Goal: Task Accomplishment & Management: Manage account settings

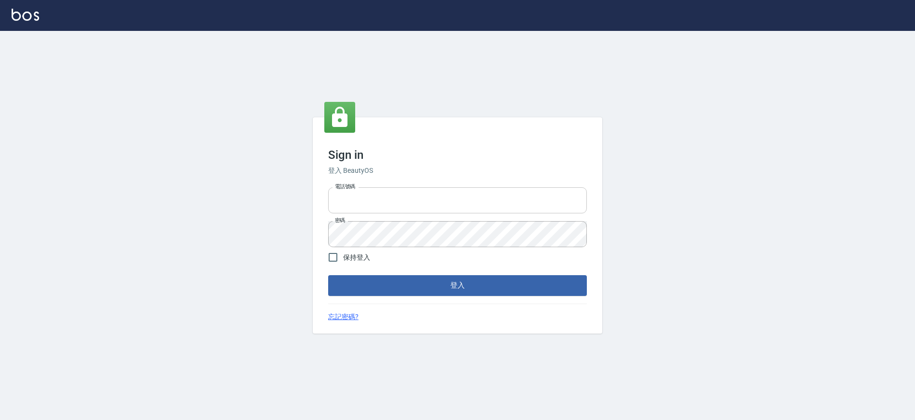
type input "25153595"
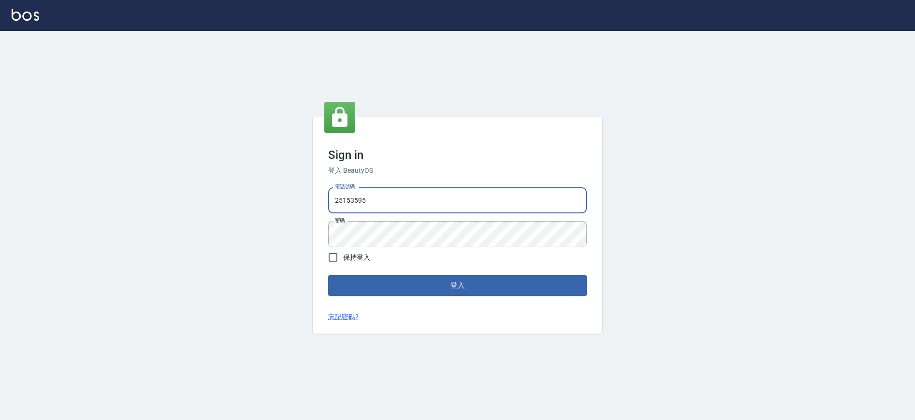
drag, startPoint x: 456, startPoint y: 197, endPoint x: 252, endPoint y: 168, distance: 205.8
click at [252, 168] on div "Sign in 登入 BeautyOS 電話號碼 25153595 電話號碼 密碼 密碼 保持登入 登入 忘記密碼?" at bounding box center [457, 225] width 915 height 389
type input "0930889212"
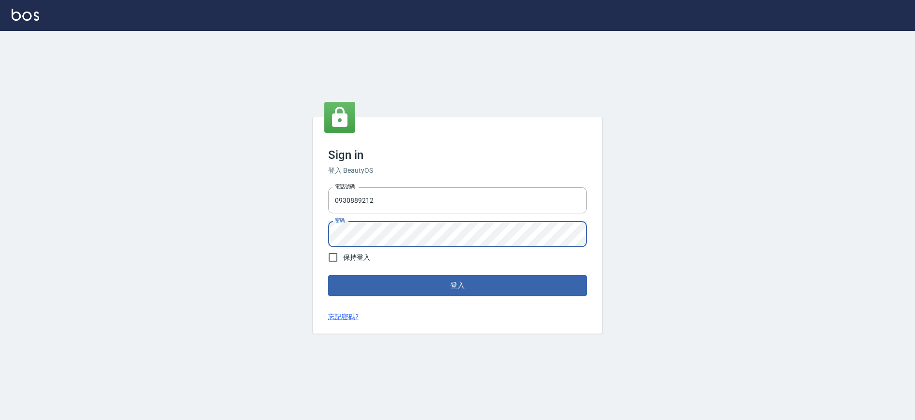
click at [319, 236] on div "Sign in 登入 BeautyOS 電話號碼 0930889212 電話號碼 密碼 密碼 保持登入 登入 忘記密碼?" at bounding box center [458, 225] width 290 height 216
click at [328, 275] on button "登入" at bounding box center [457, 285] width 259 height 20
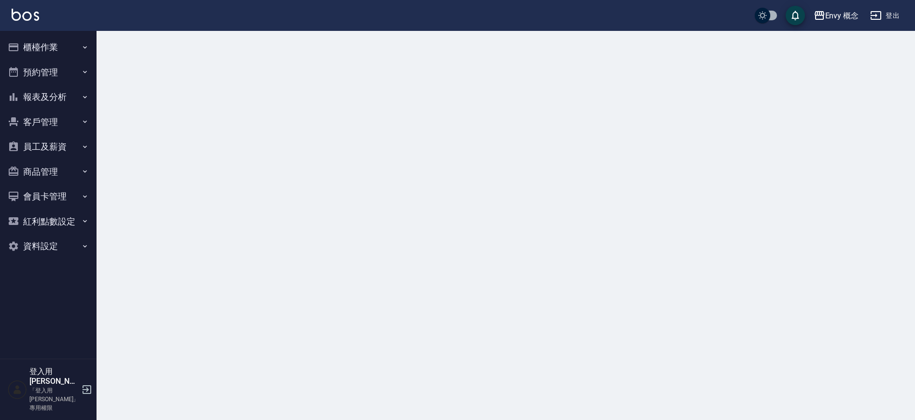
click at [69, 47] on button "櫃檯作業" at bounding box center [48, 47] width 89 height 25
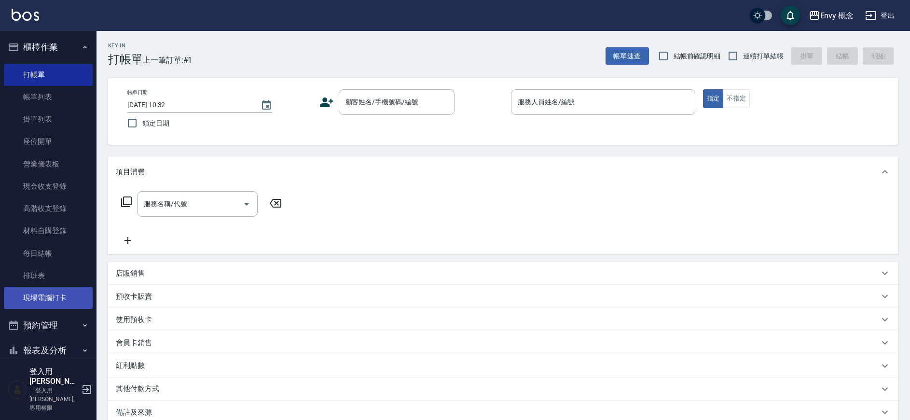
click at [70, 293] on link "現場電腦打卡" at bounding box center [48, 298] width 89 height 22
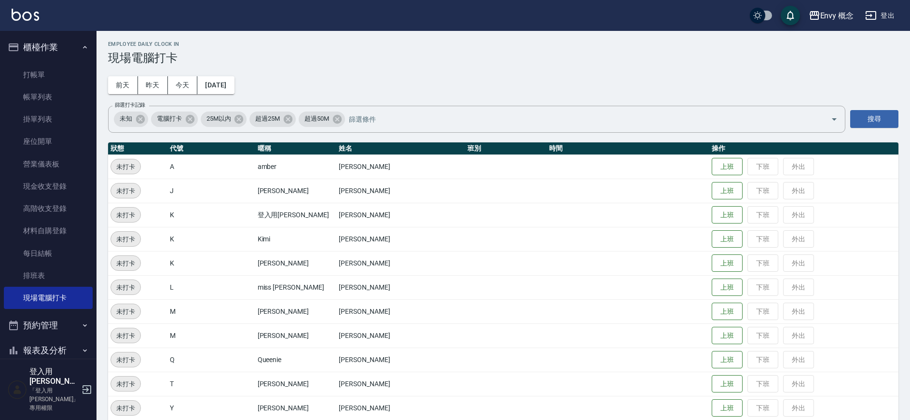
scroll to position [2, 0]
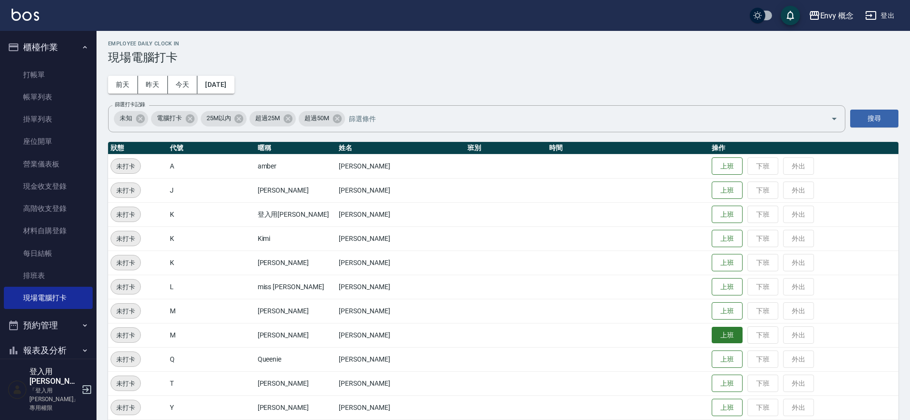
click at [712, 336] on button "上班" at bounding box center [727, 335] width 31 height 17
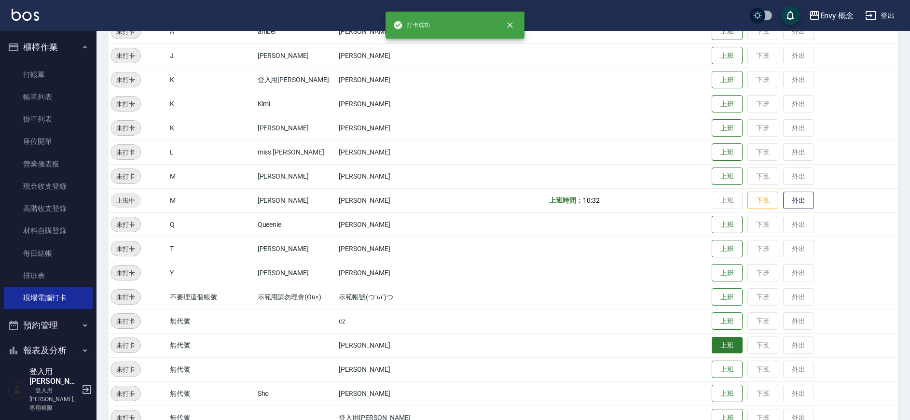
scroll to position [176, 0]
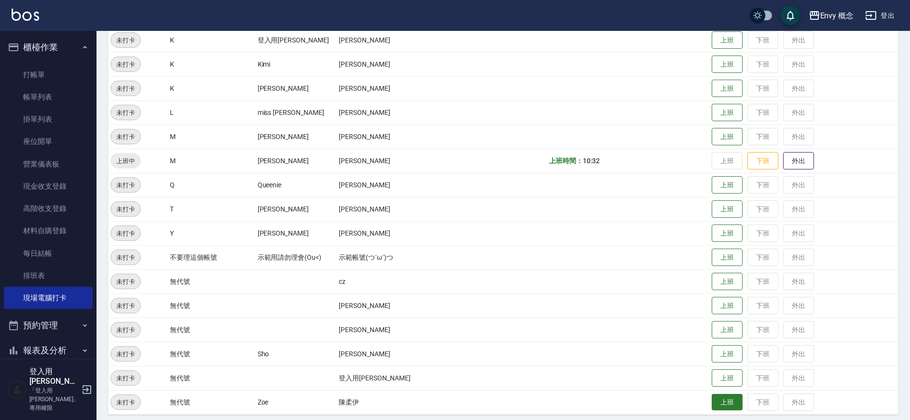
click at [734, 401] on button "上班" at bounding box center [727, 402] width 31 height 17
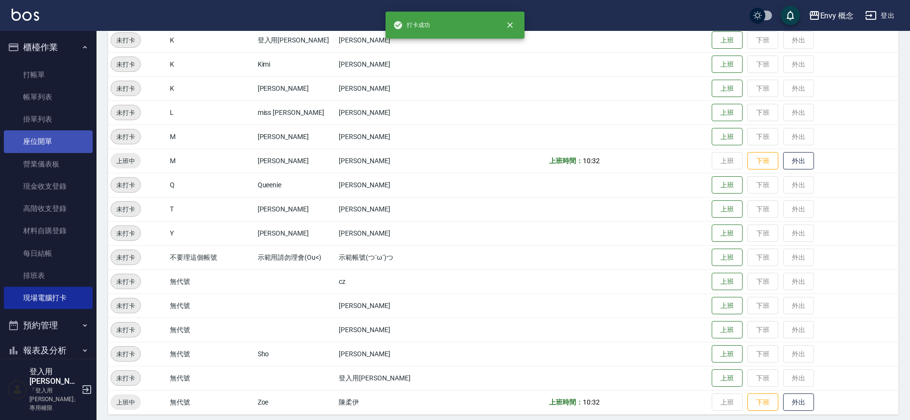
click at [52, 140] on link "座位開單" at bounding box center [48, 141] width 89 height 22
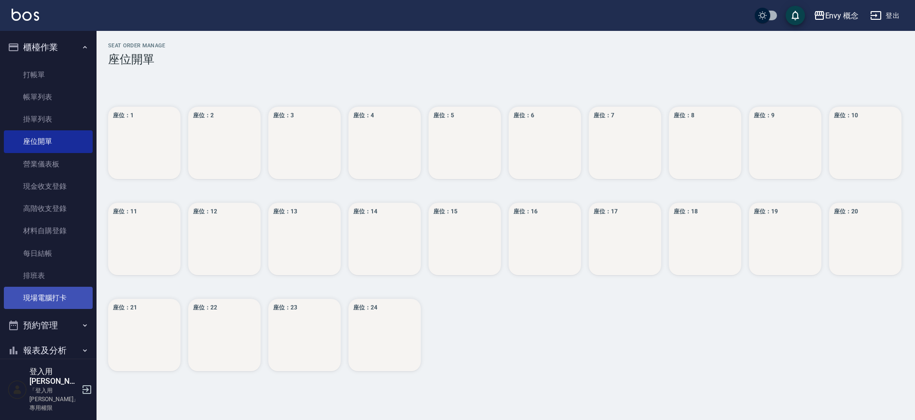
click at [70, 288] on link "現場電腦打卡" at bounding box center [48, 298] width 89 height 22
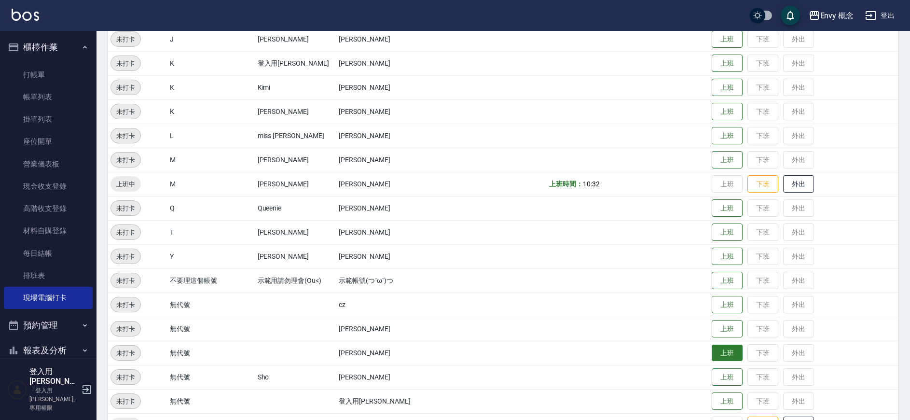
scroll to position [182, 0]
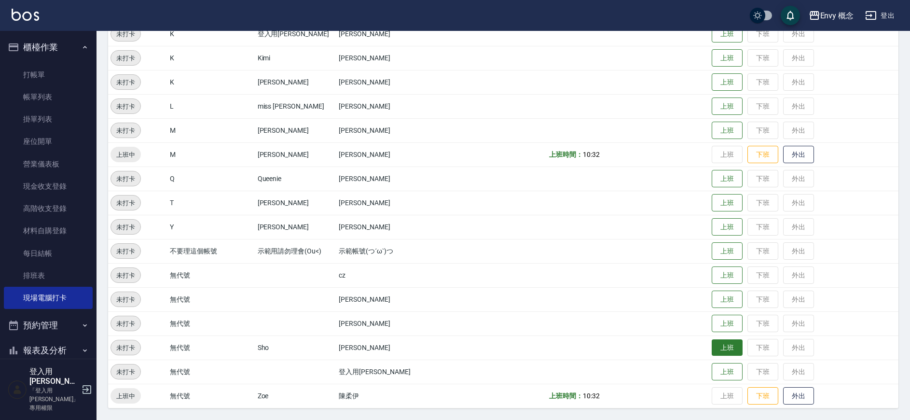
click at [724, 347] on button "上班" at bounding box center [727, 347] width 31 height 17
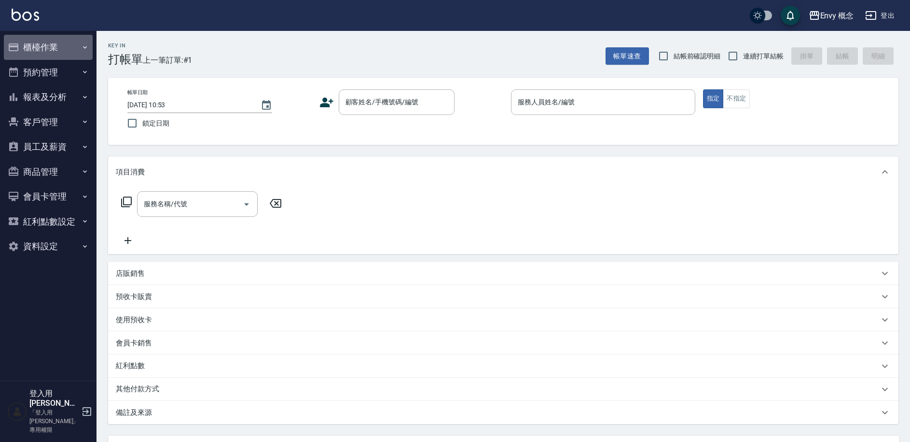
click at [56, 41] on button "櫃檯作業" at bounding box center [48, 47] width 89 height 25
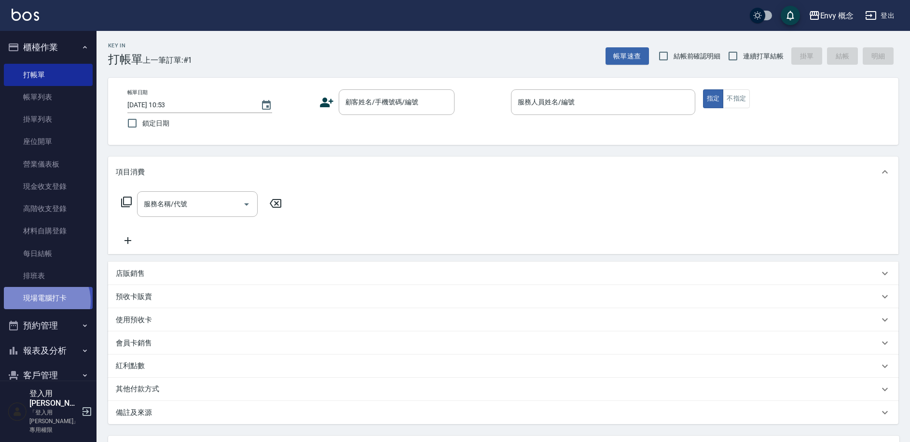
click at [44, 301] on link "現場電腦打卡" at bounding box center [48, 298] width 89 height 22
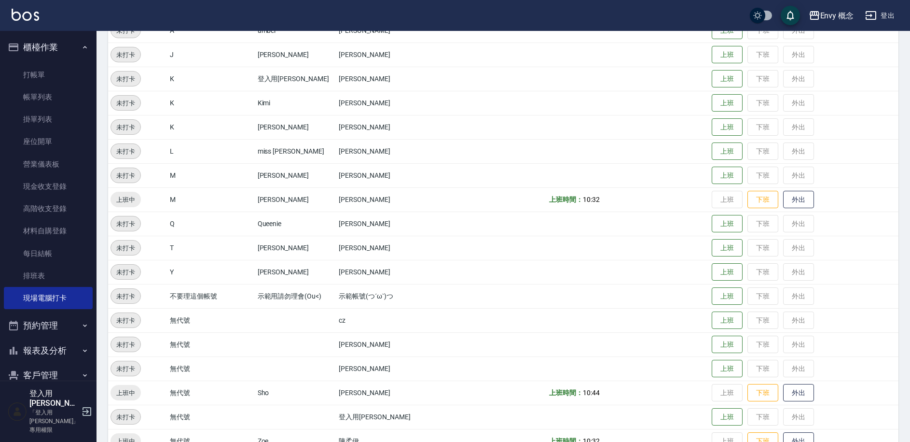
scroll to position [161, 0]
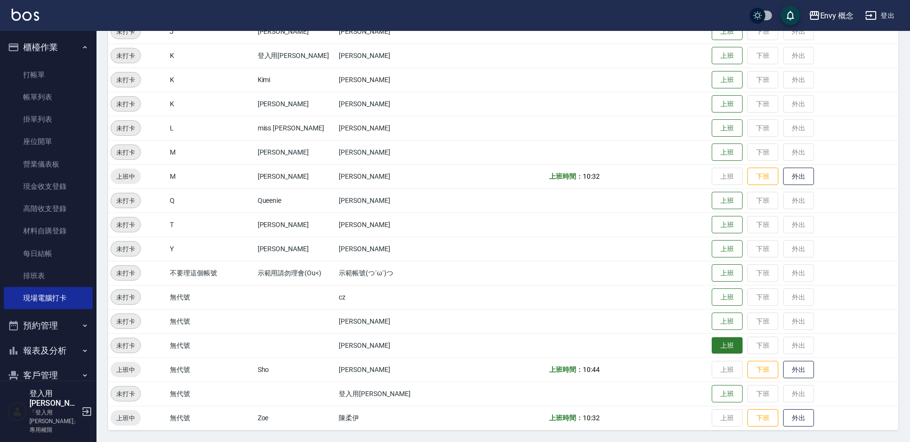
click at [723, 348] on button "上班" at bounding box center [727, 345] width 31 height 17
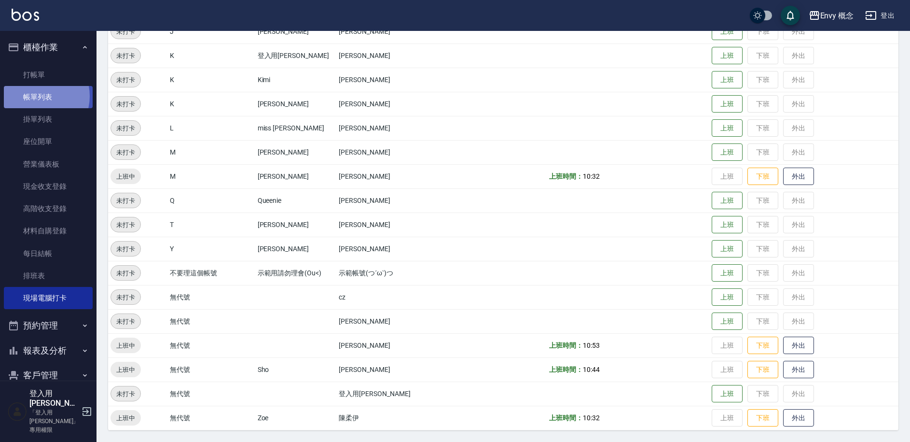
click at [36, 96] on link "帳單列表" at bounding box center [48, 97] width 89 height 22
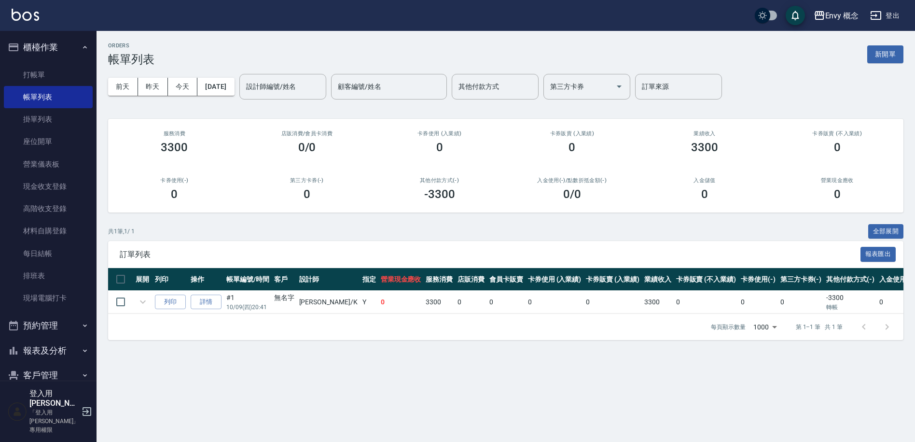
click at [254, 79] on div "[DATE] [DATE] [DATE] [DATE] 設計師編號/姓名 設計師編號/姓名 顧客編號/姓名 顧客編號/姓名 其他付款方式 其他付款方式 第三方…" at bounding box center [506, 86] width 796 height 41
click at [310, 83] on input "設計師編號/姓名" at bounding box center [283, 86] width 78 height 17
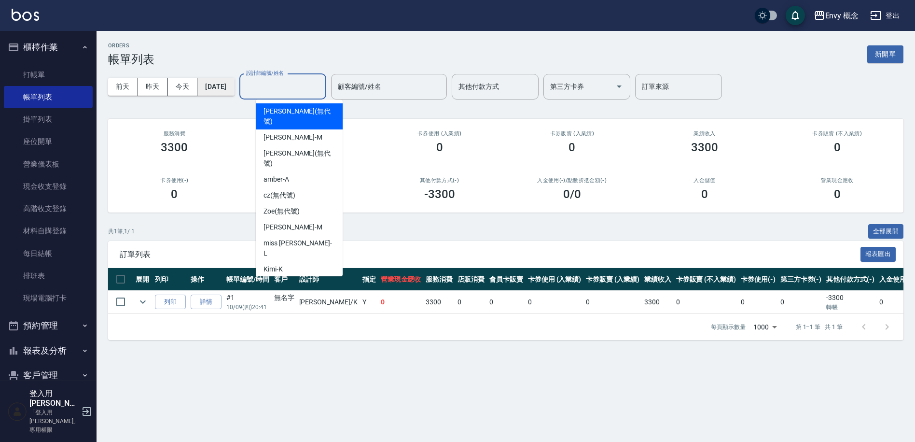
click at [229, 82] on button "[DATE]" at bounding box center [215, 87] width 37 height 18
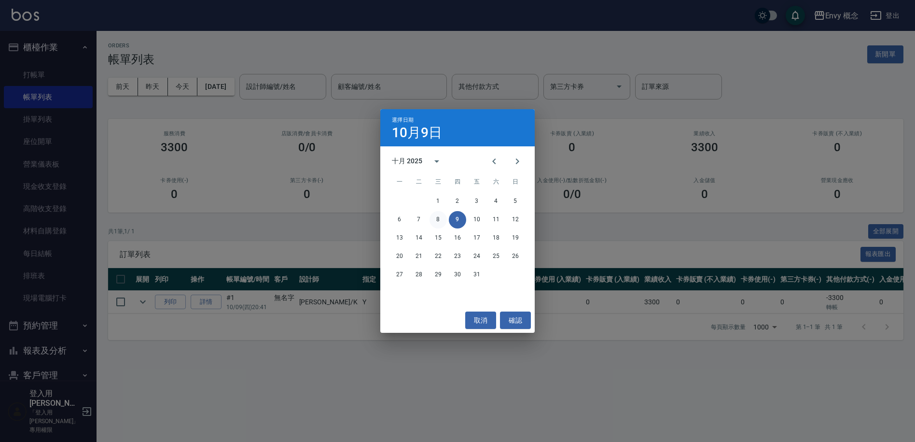
click at [439, 219] on button "8" at bounding box center [438, 219] width 17 height 17
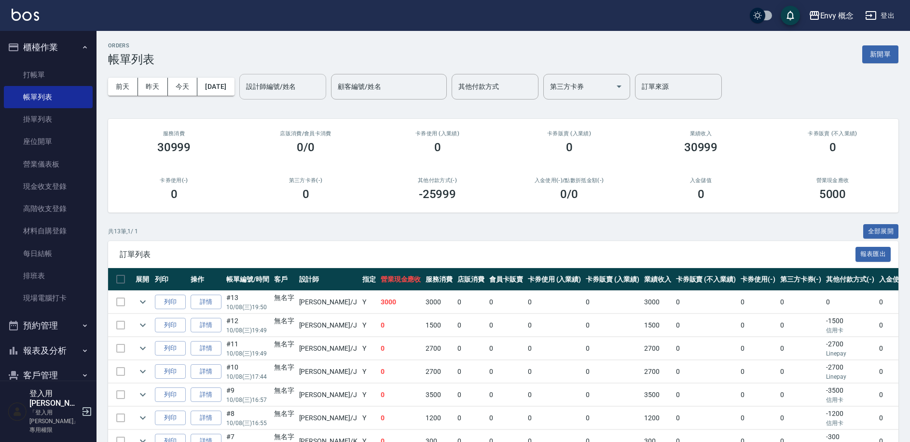
click at [317, 78] on input "設計師編號/姓名" at bounding box center [283, 86] width 78 height 17
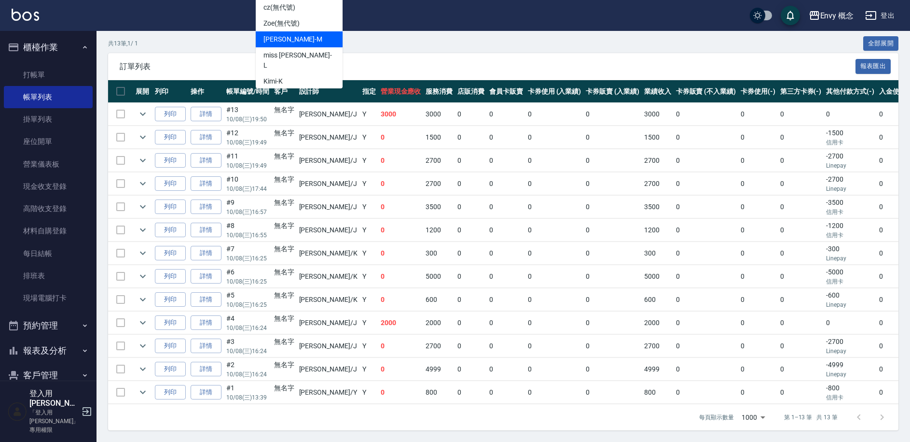
click at [301, 31] on div "[PERSON_NAME]" at bounding box center [299, 39] width 87 height 16
type input "[PERSON_NAME]"
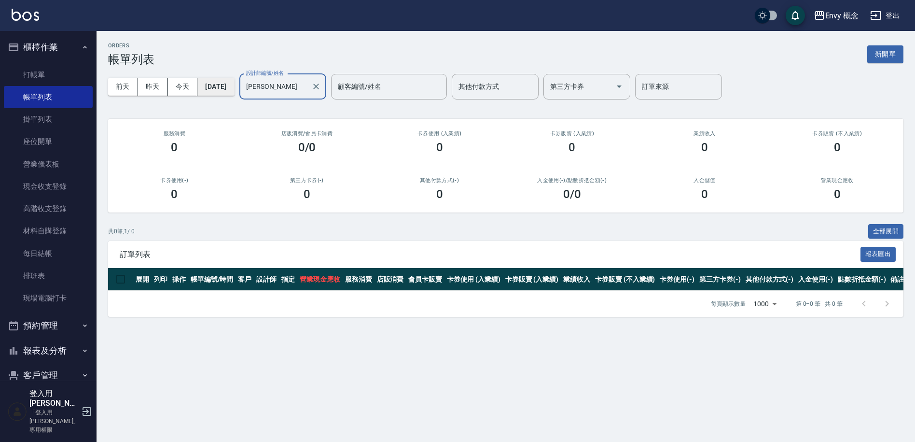
click at [233, 84] on button "[DATE]" at bounding box center [215, 87] width 37 height 18
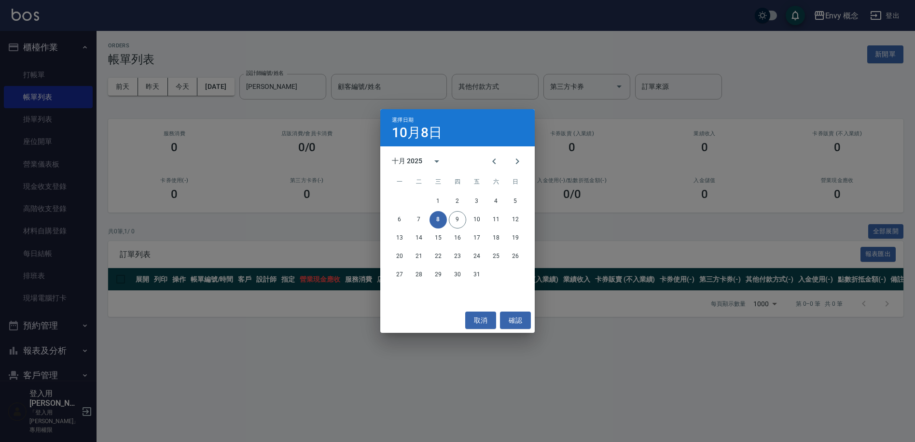
click at [215, 89] on div "選擇日期 10月8日 十月 2025 一 二 三 四 五 六 日 1 2 3 4 5 6 7 8 9 10 11 12 13 14 15 16 17 18 1…" at bounding box center [457, 221] width 915 height 442
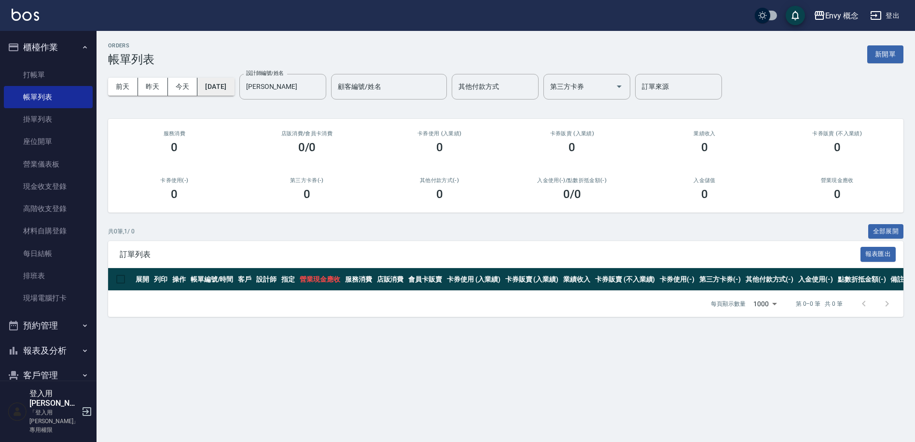
click at [234, 85] on button "[DATE]" at bounding box center [215, 87] width 37 height 18
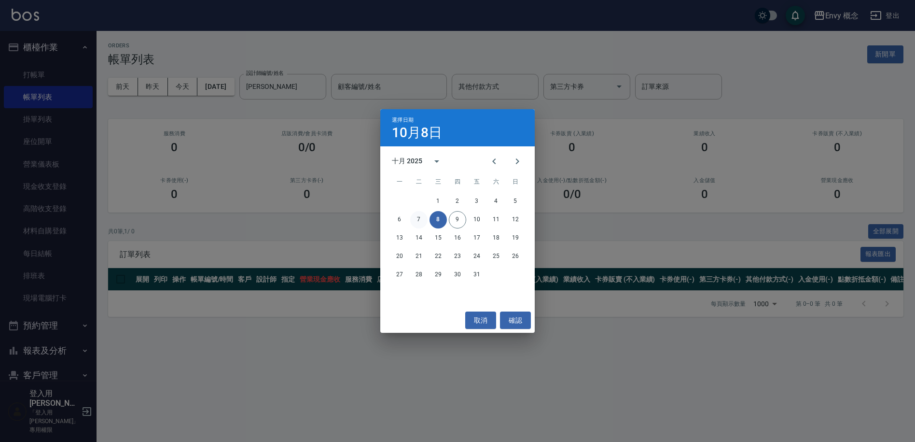
click at [419, 218] on button "7" at bounding box center [418, 219] width 17 height 17
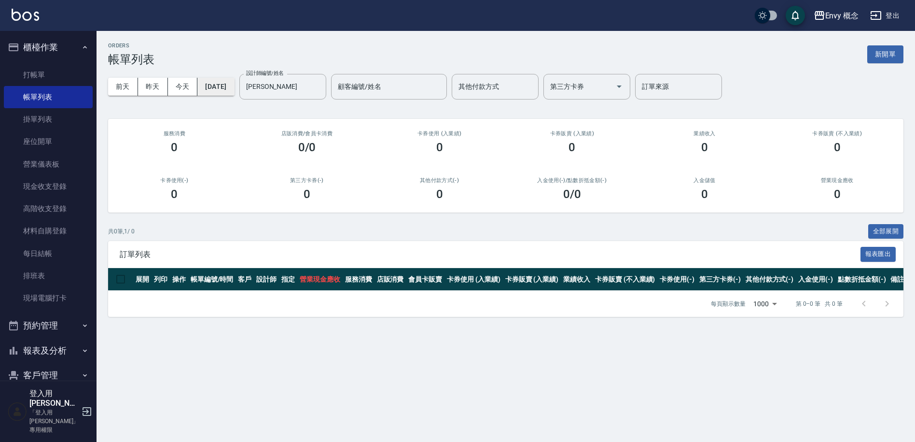
click at [230, 84] on button "[DATE]" at bounding box center [215, 87] width 37 height 18
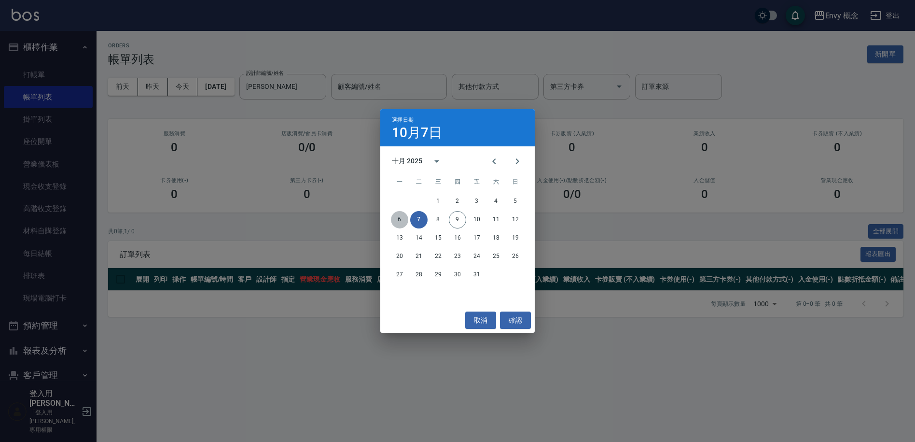
click at [403, 219] on button "6" at bounding box center [399, 219] width 17 height 17
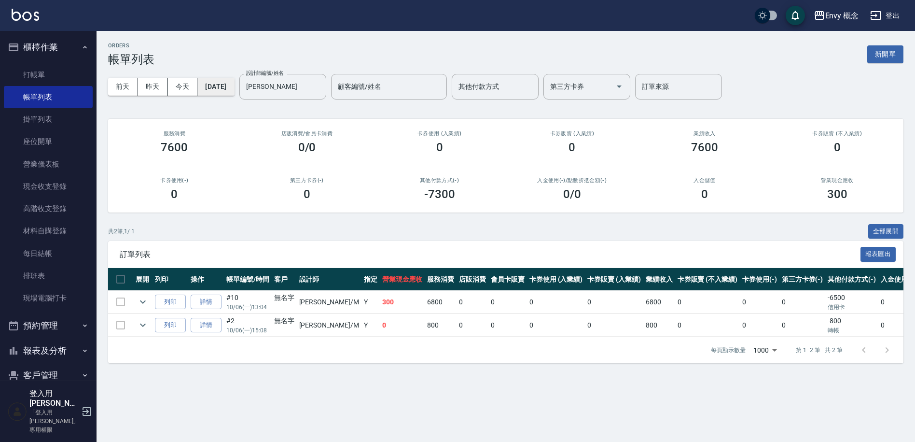
click at [226, 82] on button "[DATE]" at bounding box center [215, 87] width 37 height 18
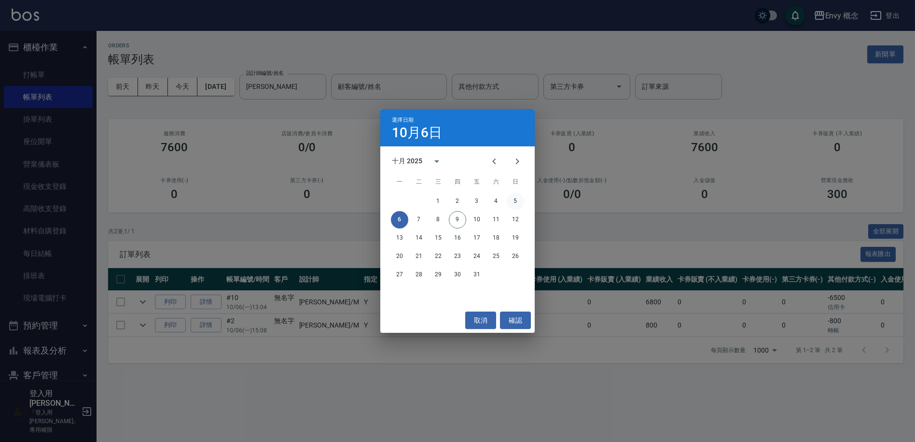
click at [519, 203] on button "5" at bounding box center [515, 201] width 17 height 17
